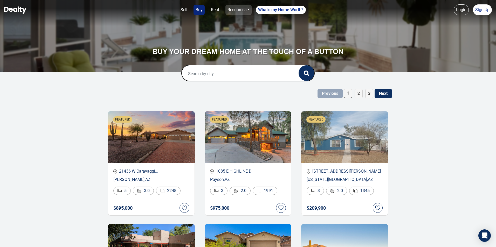
click at [231, 9] on link "Resources" at bounding box center [238, 10] width 26 height 10
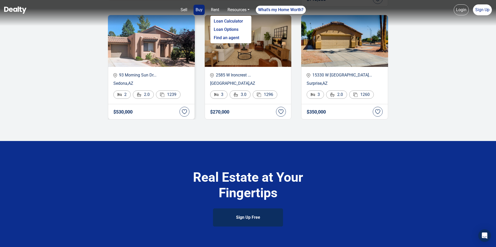
scroll to position [1037, 0]
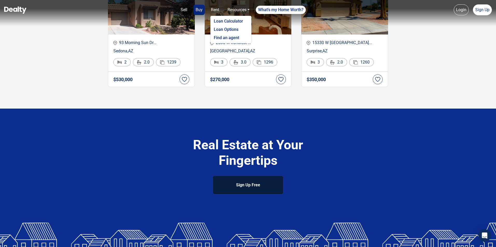
click at [246, 176] on link "Sign Up Free" at bounding box center [248, 185] width 70 height 18
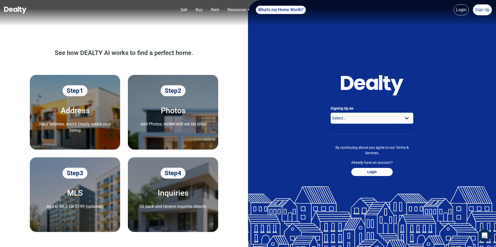
click at [398, 115] on select "Select... Buyer For Sale By Owner Real Estate Agent" at bounding box center [371, 117] width 83 height 11
click at [330, 112] on select "Select... Buyer For Sale By Owner Real Estate Agent" at bounding box center [371, 117] width 83 height 11
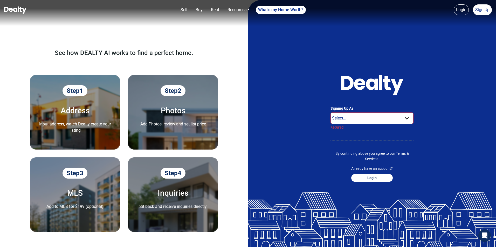
click at [9, 6] on img at bounding box center [15, 9] width 22 height 7
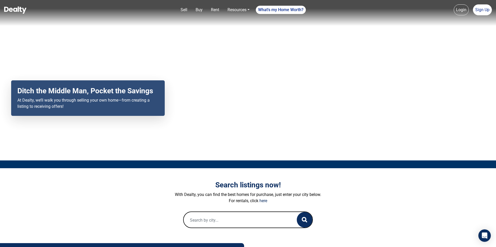
click at [6, 6] on img at bounding box center [15, 9] width 22 height 7
